Goal: Transaction & Acquisition: Download file/media

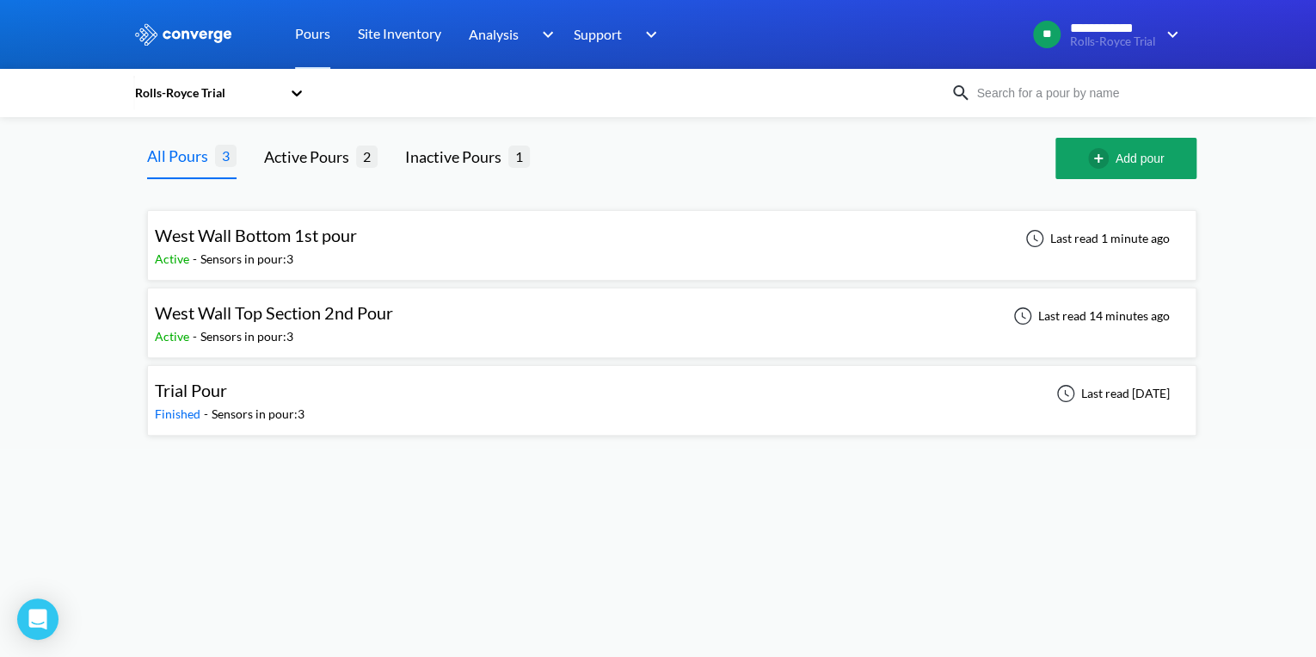
click at [292, 250] on div "Sensors in pour: 3" at bounding box center [246, 259] width 93 height 19
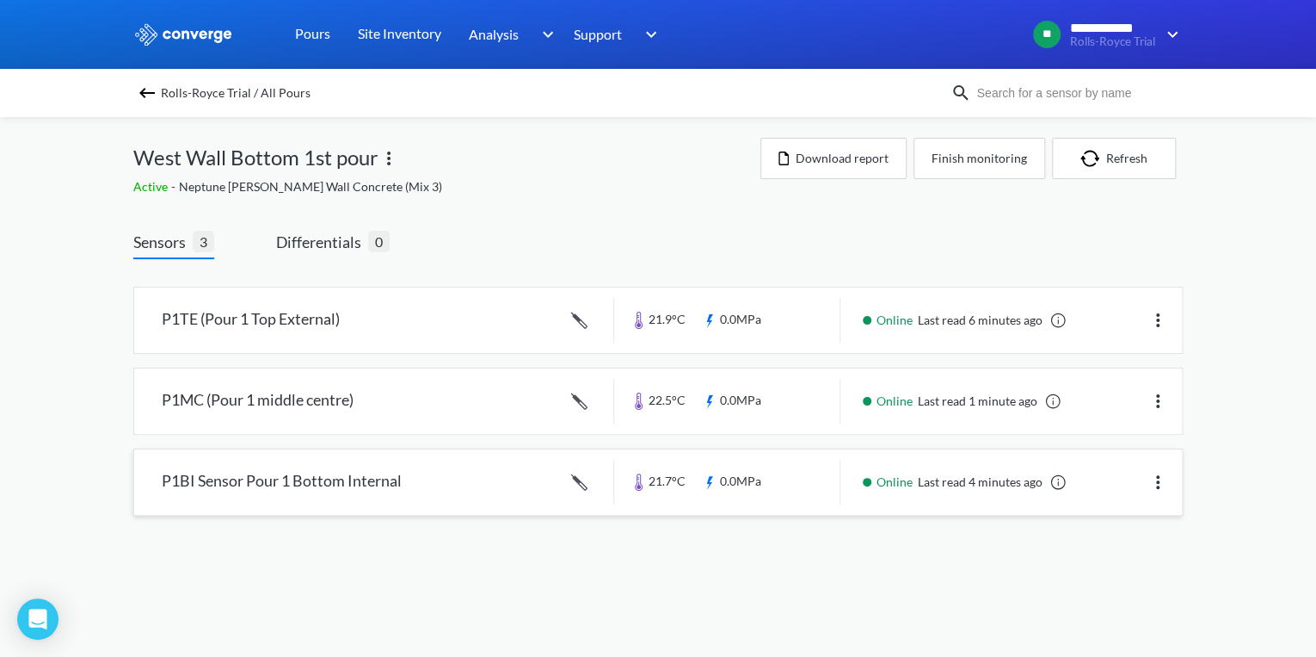
click at [317, 481] on link at bounding box center [658, 481] width 1048 height 65
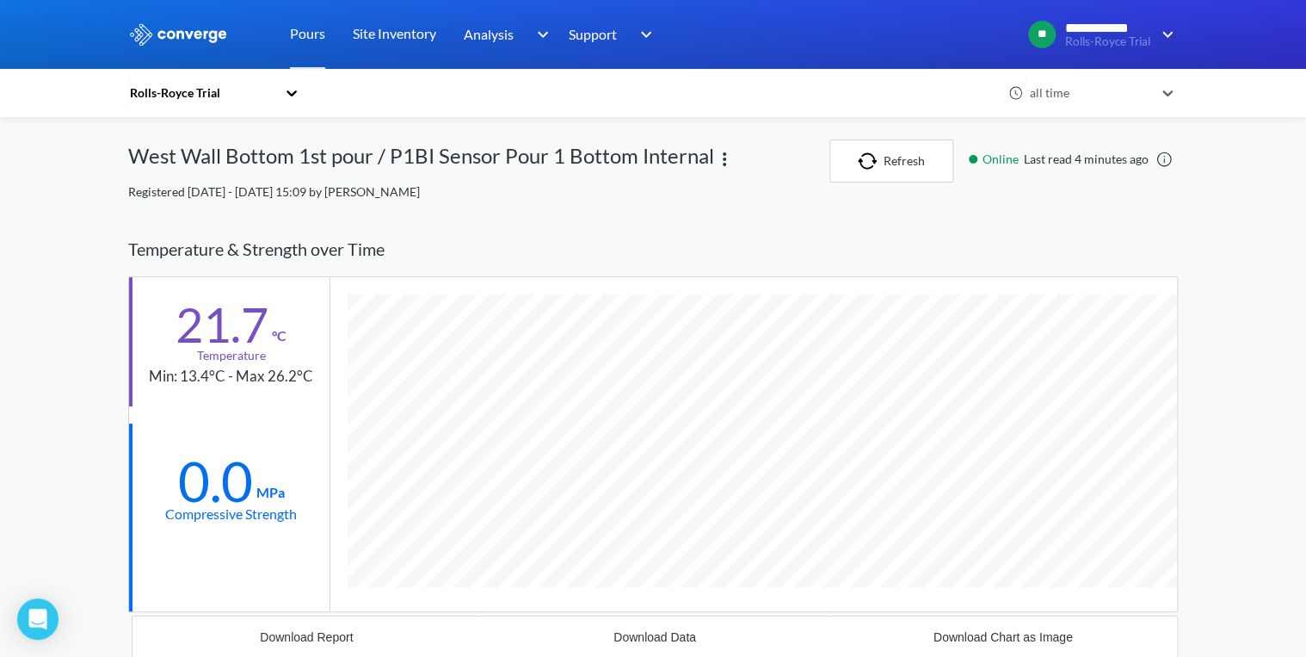
click at [1166, 87] on icon at bounding box center [1167, 92] width 17 height 17
click at [1069, 194] on div "1 week" at bounding box center [1100, 194] width 155 height 33
click at [1168, 95] on icon at bounding box center [1167, 92] width 17 height 17
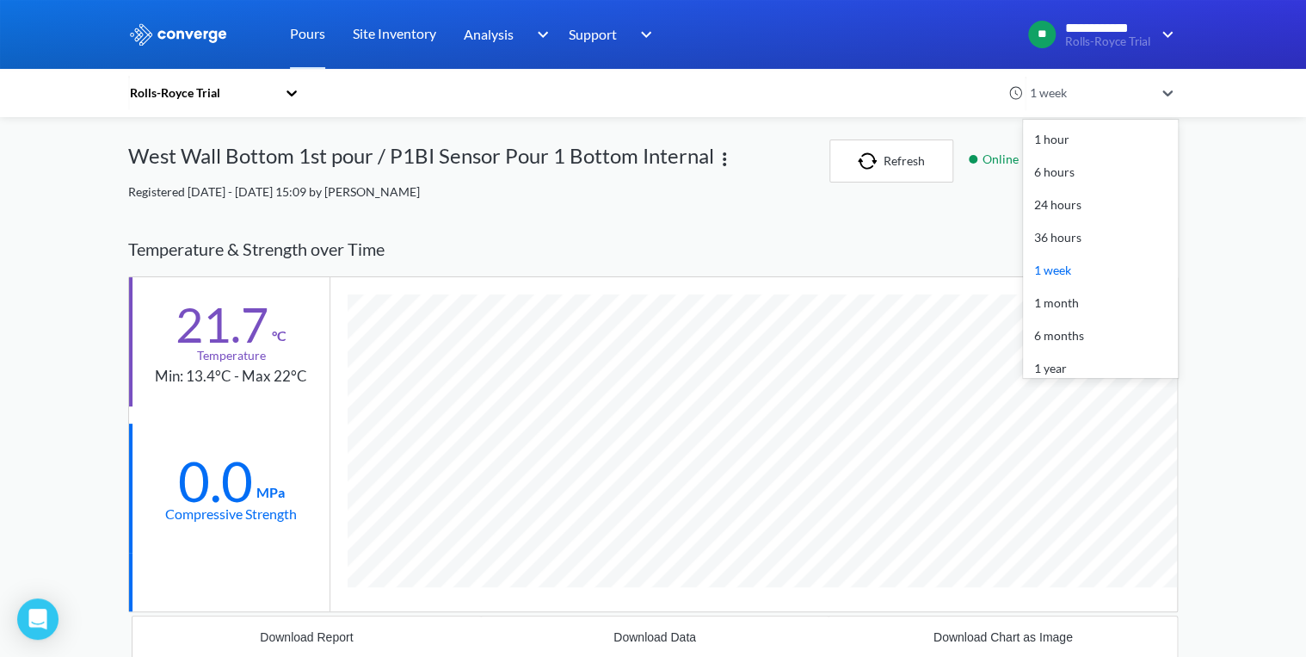
click at [1076, 172] on div "6 hours" at bounding box center [1100, 172] width 155 height 33
click at [1112, 98] on div "6 hours" at bounding box center [1089, 92] width 129 height 19
click at [1076, 140] on div "1 hour" at bounding box center [1100, 139] width 155 height 33
click at [1159, 96] on div "1 hour" at bounding box center [1091, 93] width 136 height 40
click at [1066, 210] on div "24 hours" at bounding box center [1100, 204] width 155 height 33
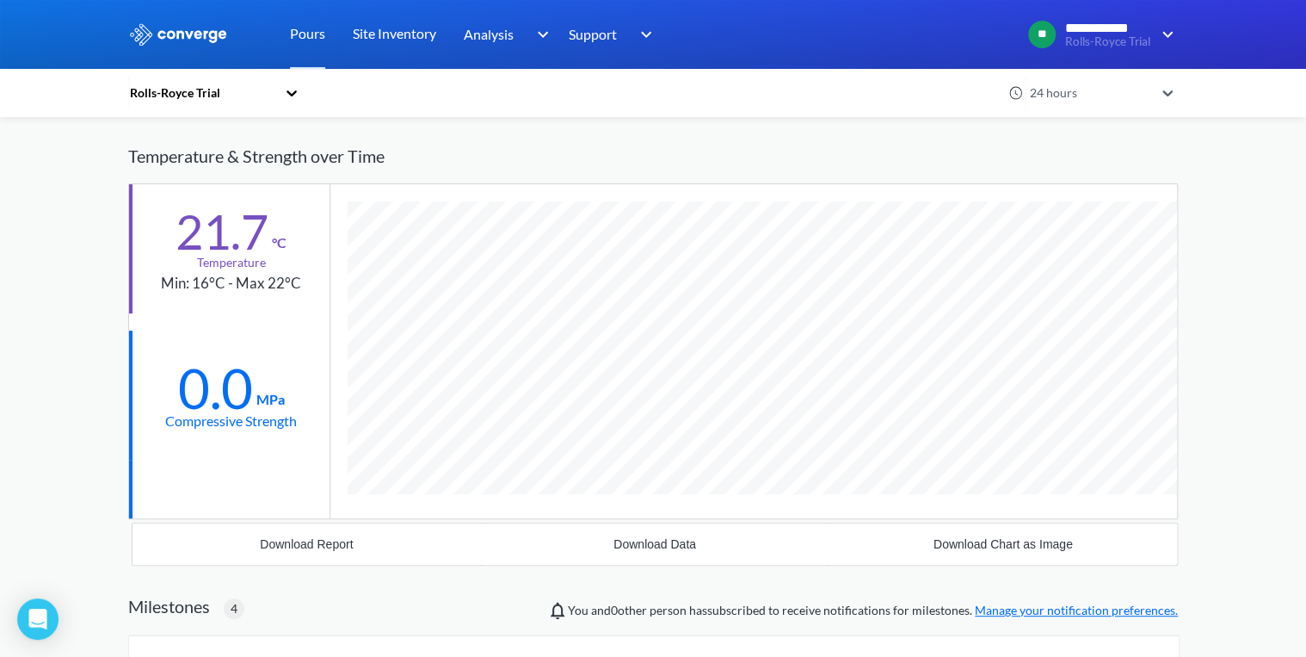
scroll to position [0, 0]
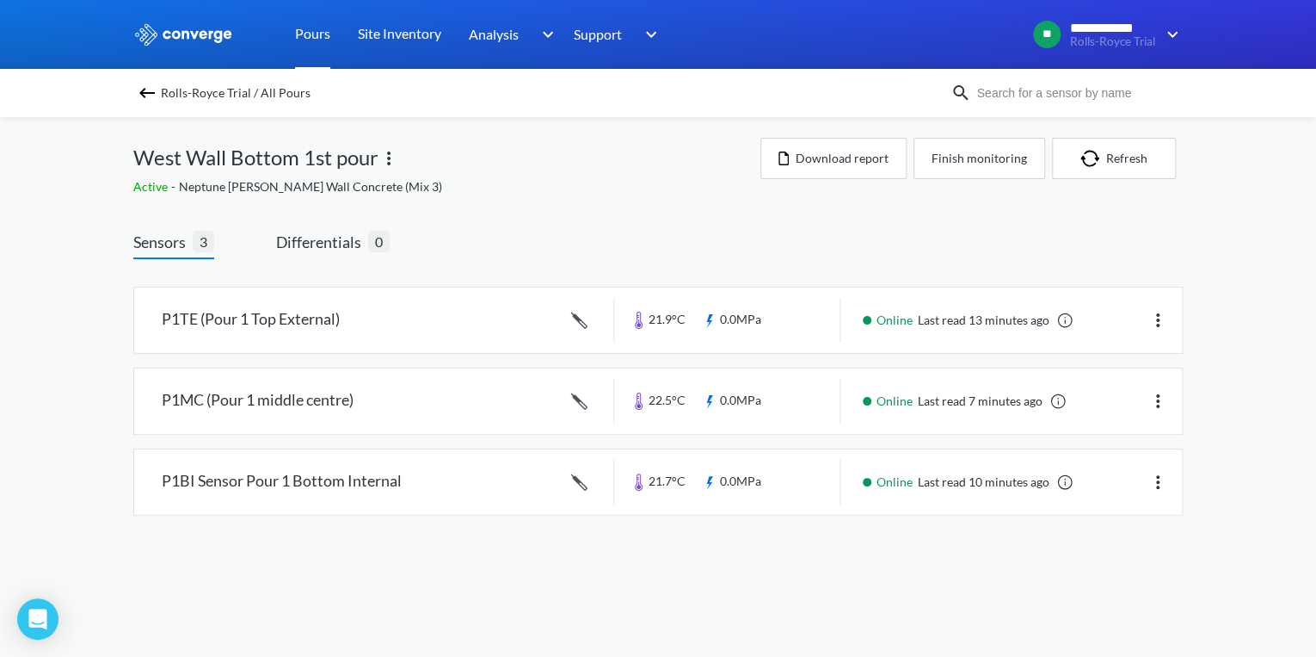
click at [323, 34] on link "Pours" at bounding box center [312, 34] width 35 height 69
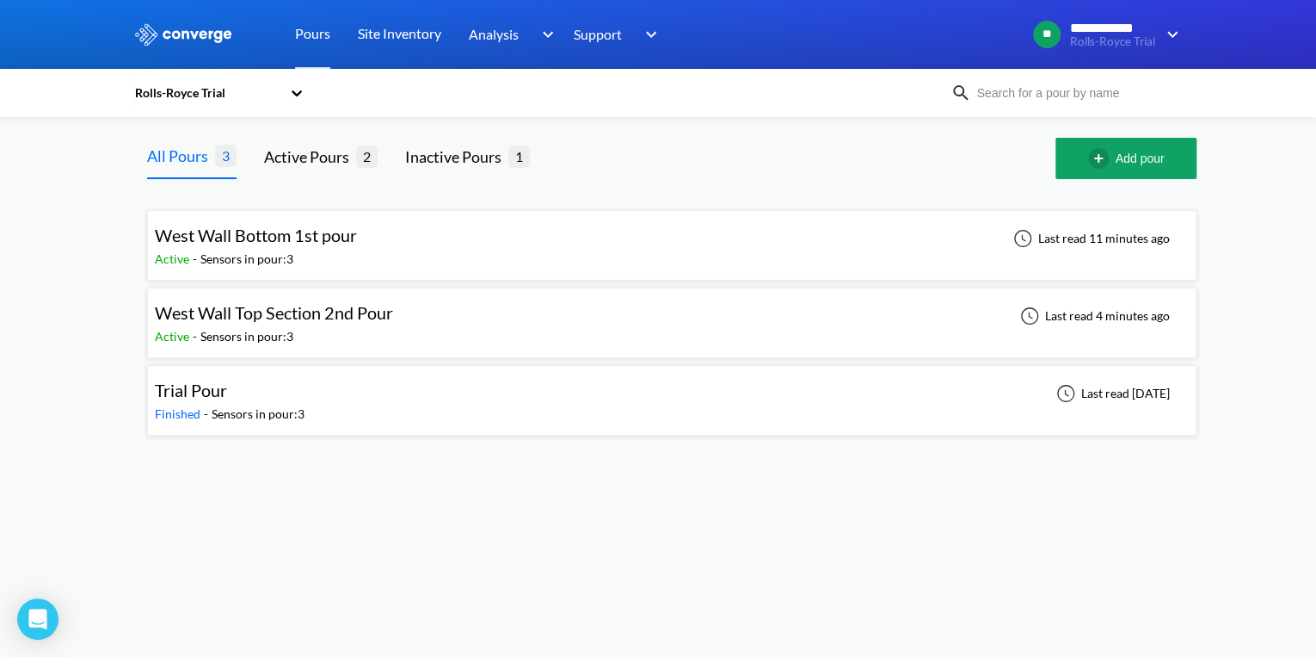
click at [298, 318] on span "West Wall Top Section 2nd Pour" at bounding box center [274, 312] width 238 height 21
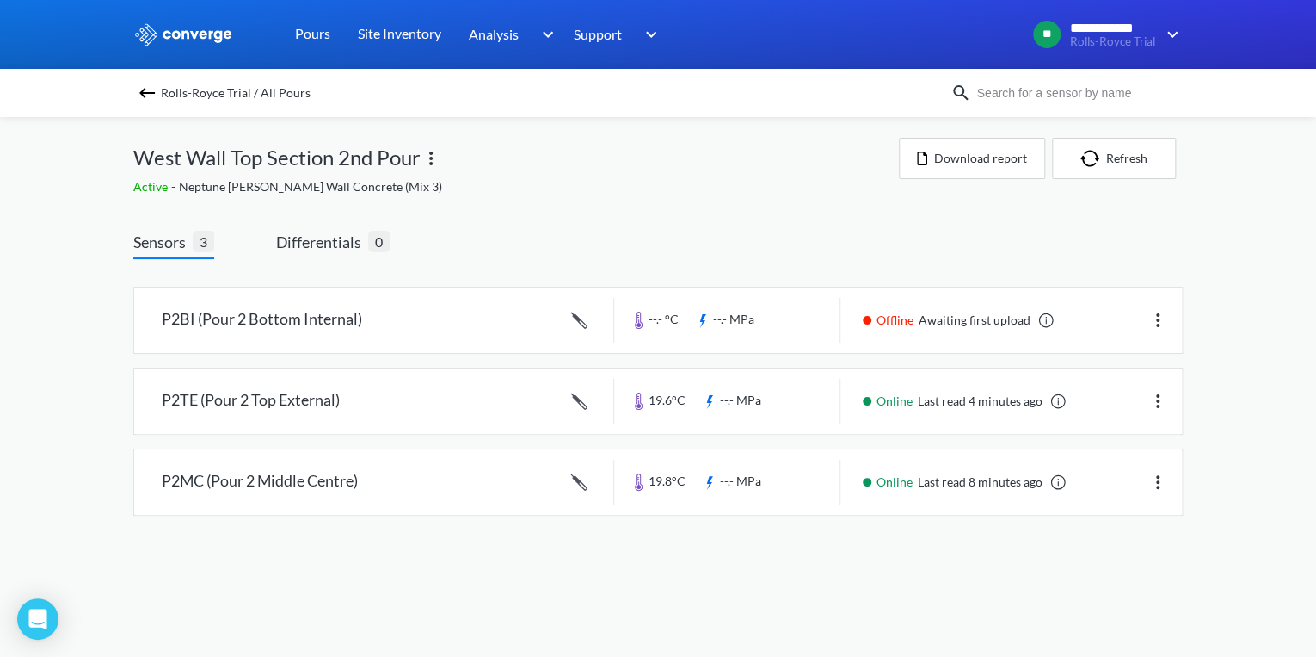
click at [145, 101] on img at bounding box center [147, 93] width 21 height 21
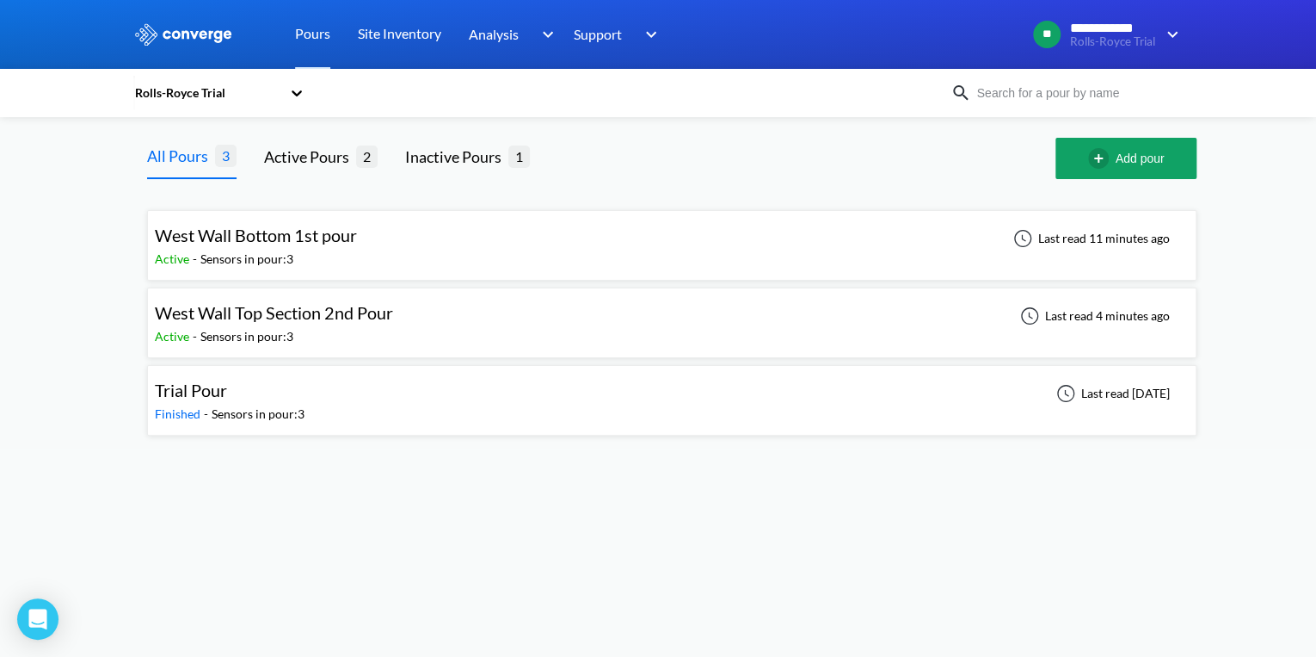
click at [280, 250] on div "Sensors in pour: 3" at bounding box center [246, 259] width 93 height 19
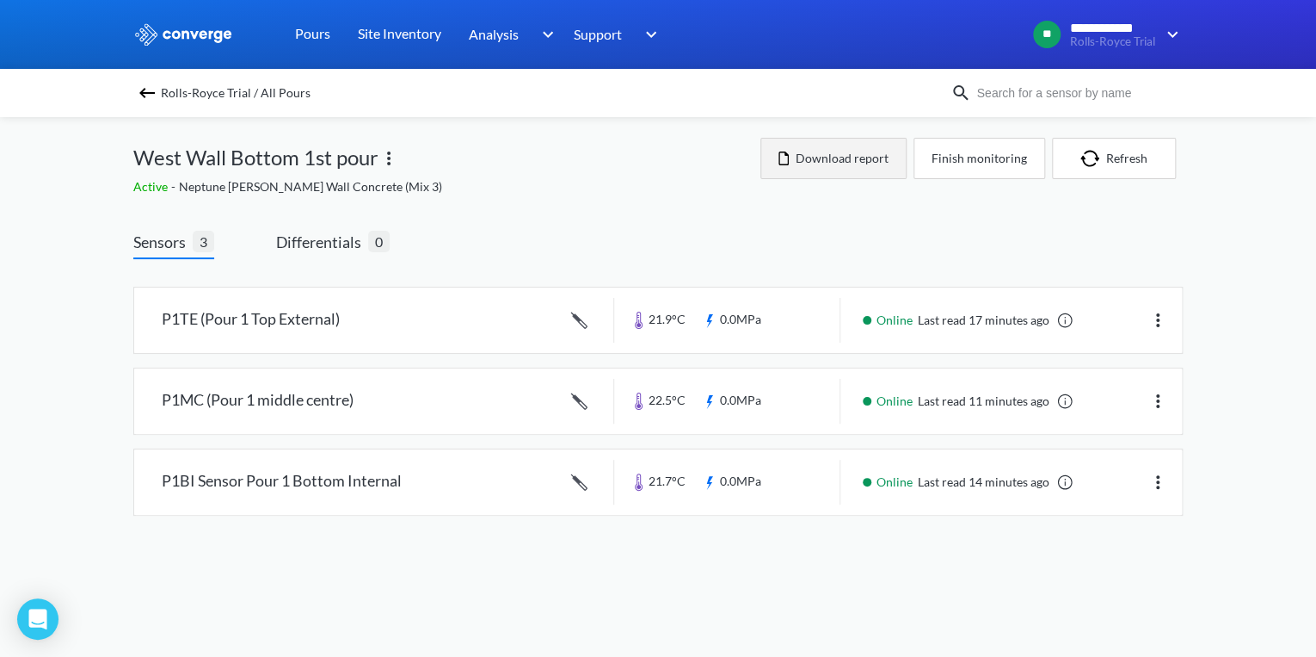
click at [805, 169] on button "Download report" at bounding box center [834, 158] width 146 height 41
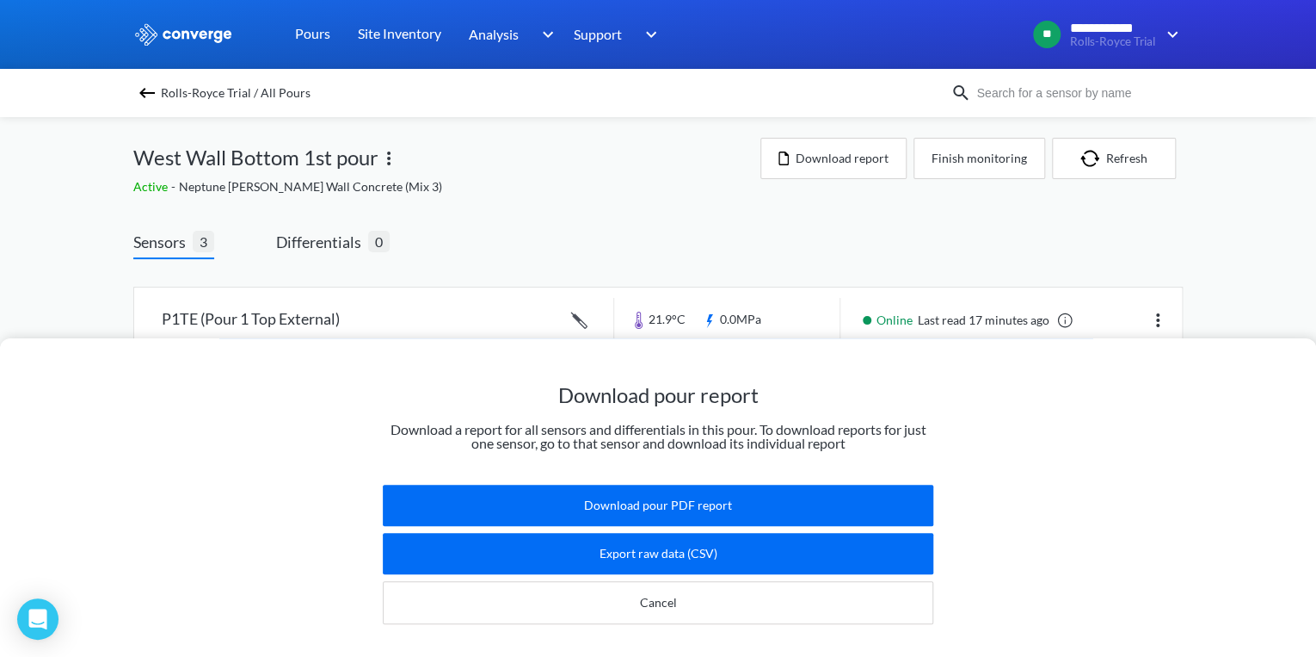
click at [633, 183] on div "Download pour report Download a report for all sensors and differentials in thi…" at bounding box center [658, 328] width 1316 height 657
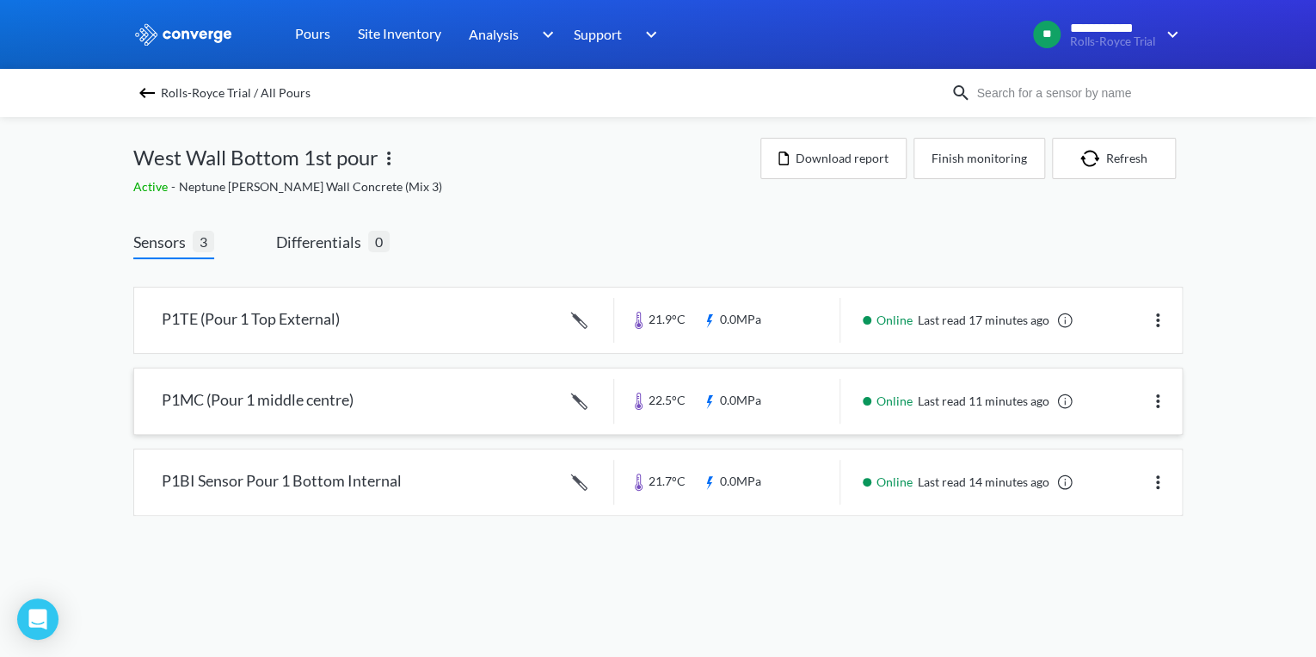
click at [424, 404] on link at bounding box center [658, 400] width 1048 height 65
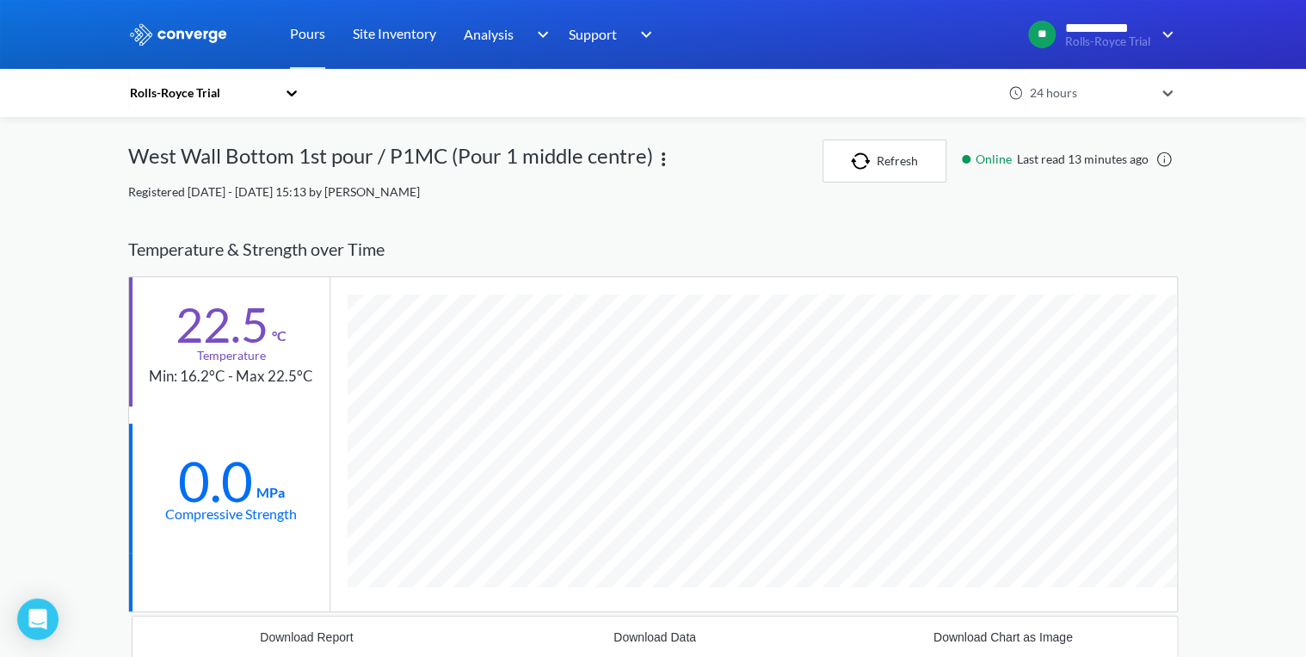
click at [1167, 156] on link at bounding box center [1164, 159] width 17 height 17
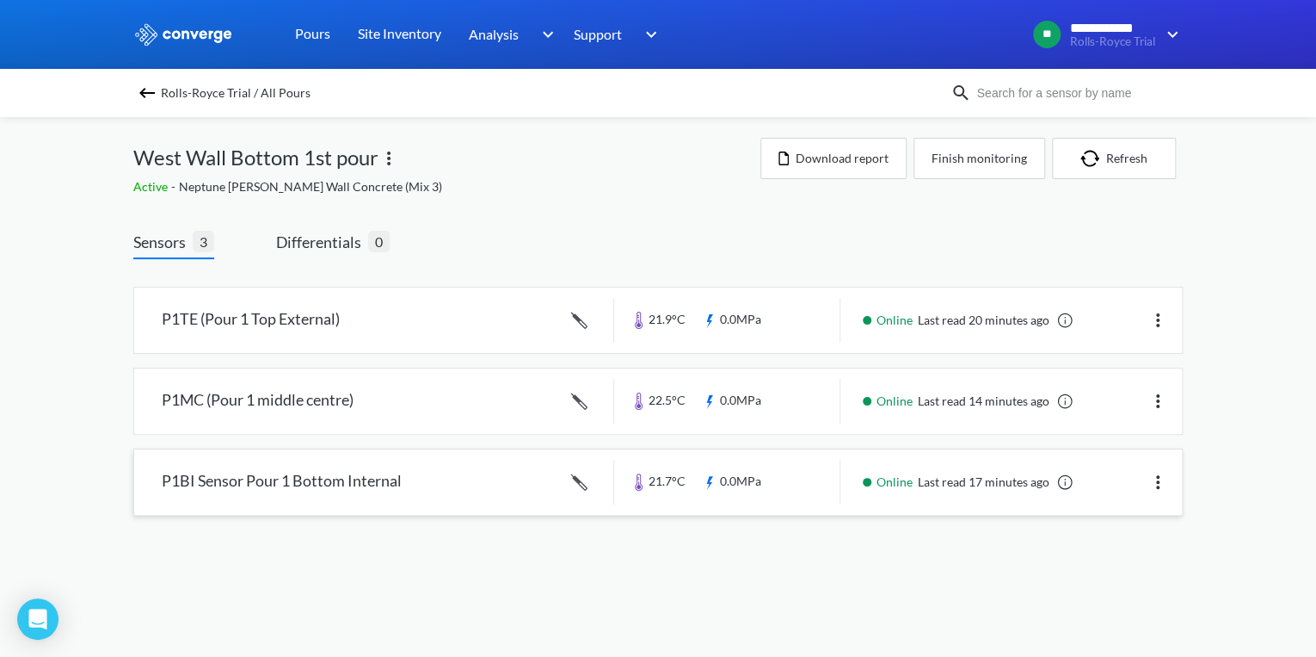
click at [363, 483] on link at bounding box center [658, 481] width 1048 height 65
click at [283, 320] on link at bounding box center [658, 319] width 1048 height 65
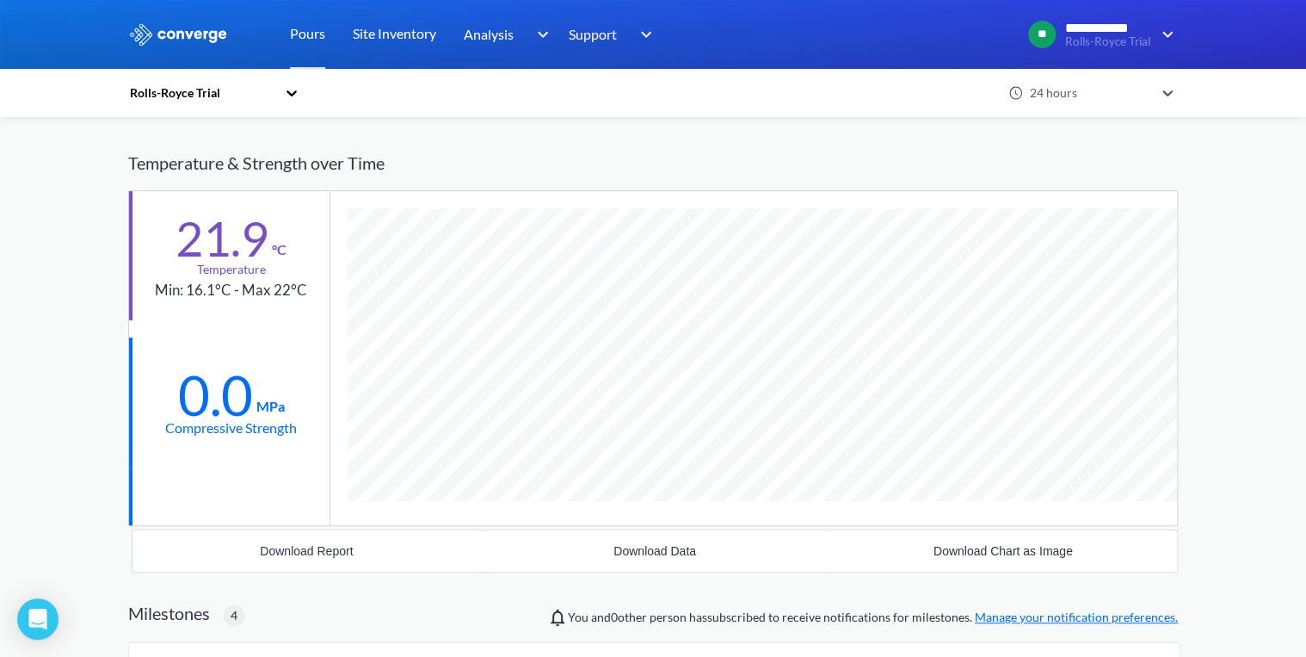
scroll to position [69, 0]
